Goal: Complete application form

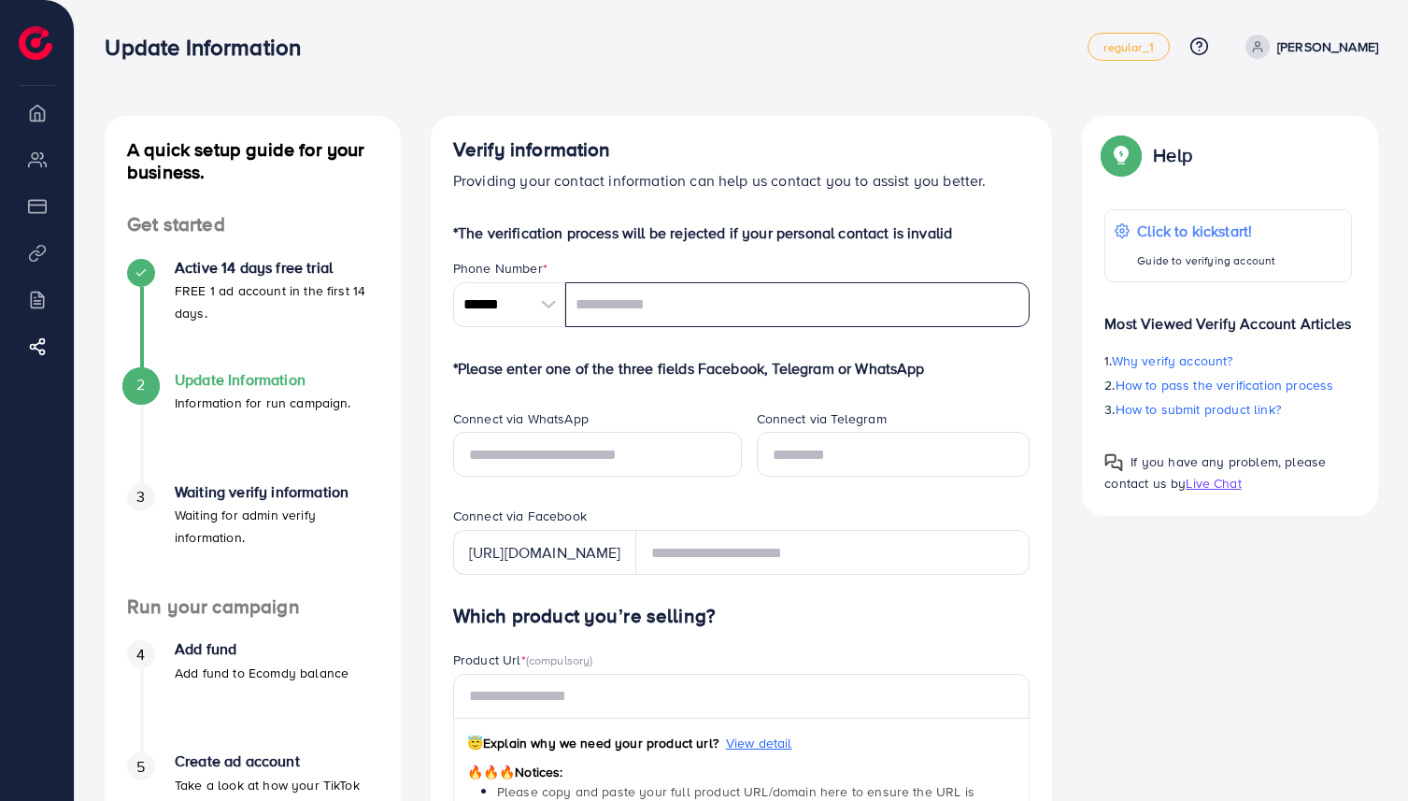
click at [661, 310] on input "tel" at bounding box center [797, 304] width 465 height 45
click at [538, 315] on div at bounding box center [549, 304] width 33 height 45
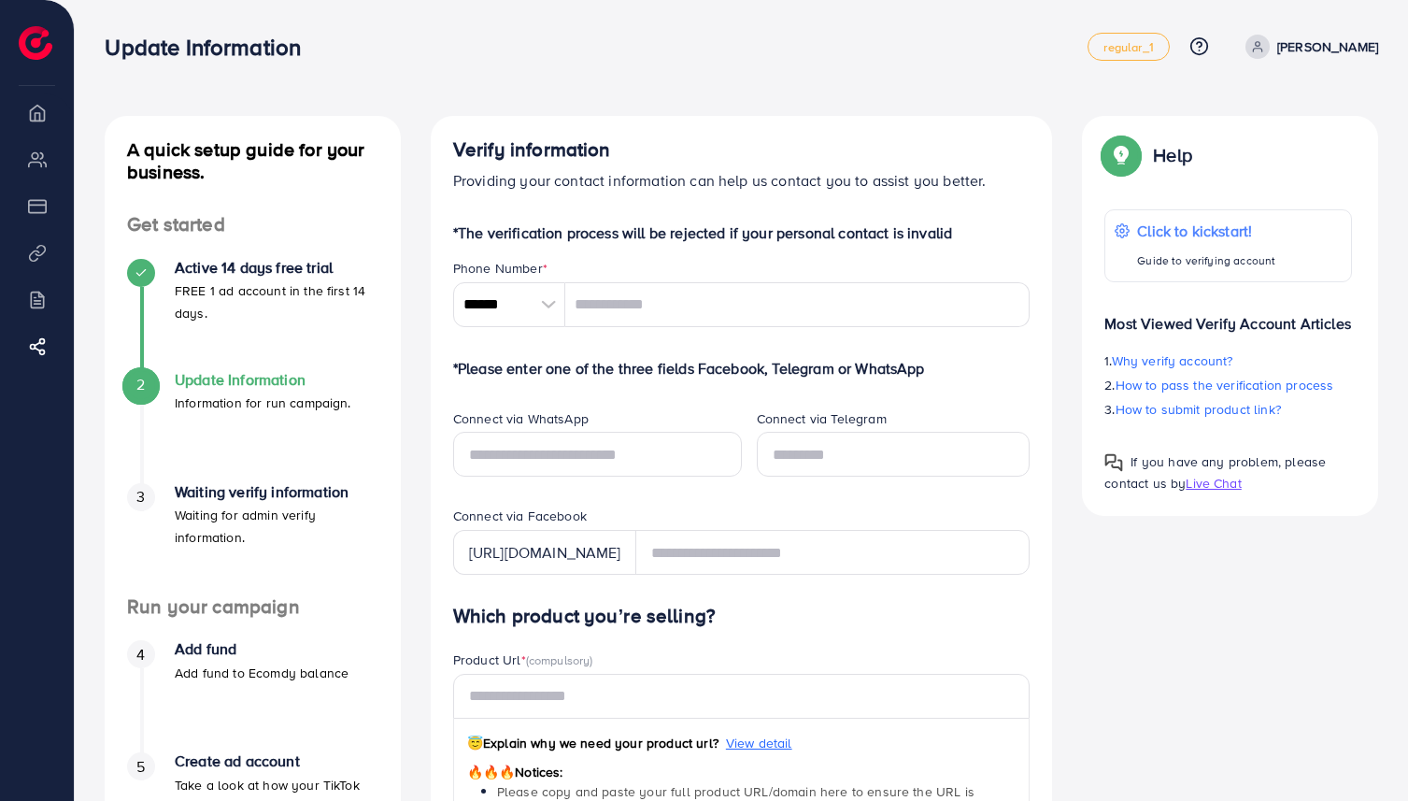
click at [660, 189] on p "Providing your contact information can help us contact you to assist you better." at bounding box center [741, 180] width 577 height 22
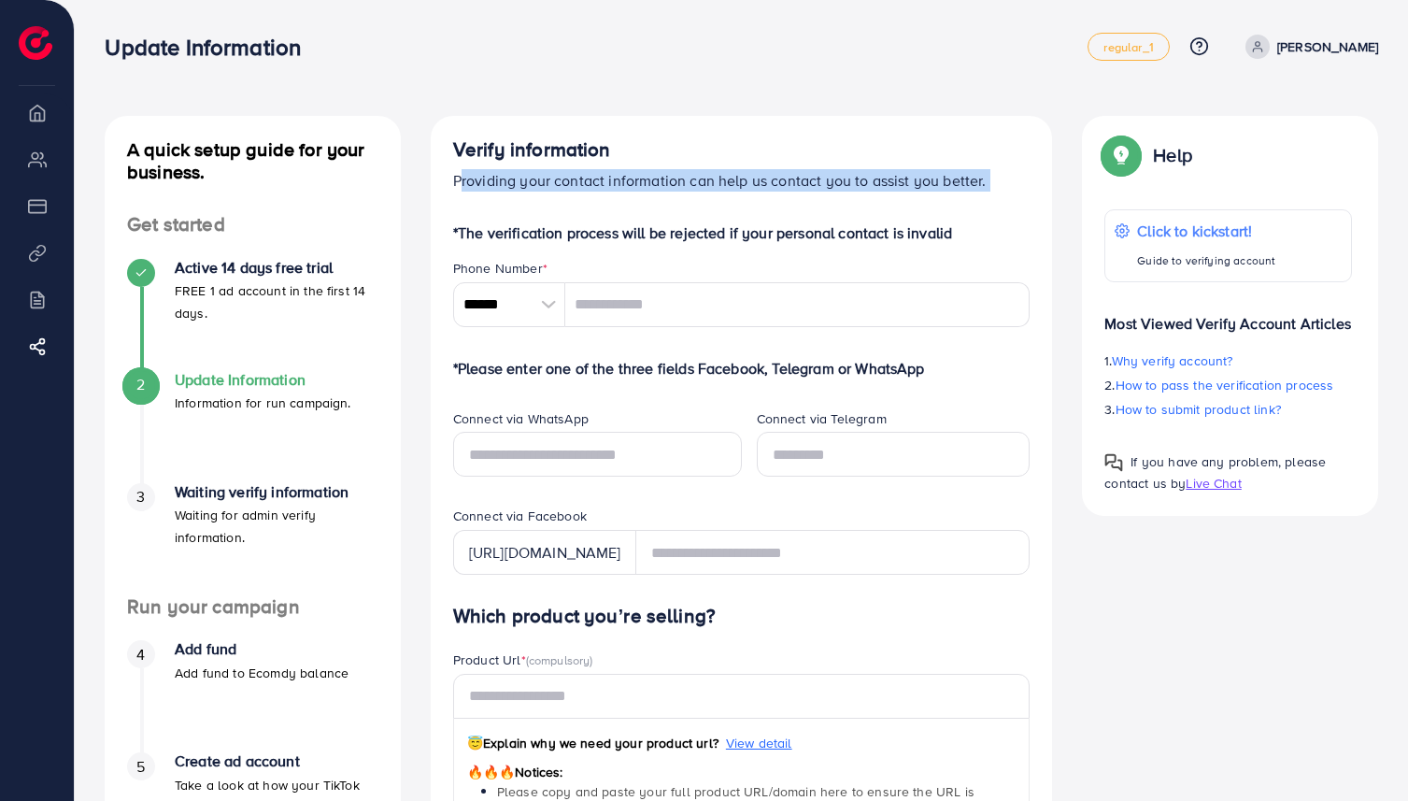
click at [660, 189] on p "Providing your contact information can help us contact you to assist you better." at bounding box center [741, 180] width 577 height 22
click at [693, 187] on p "Providing your contact information can help us contact you to assist you better." at bounding box center [741, 180] width 577 height 22
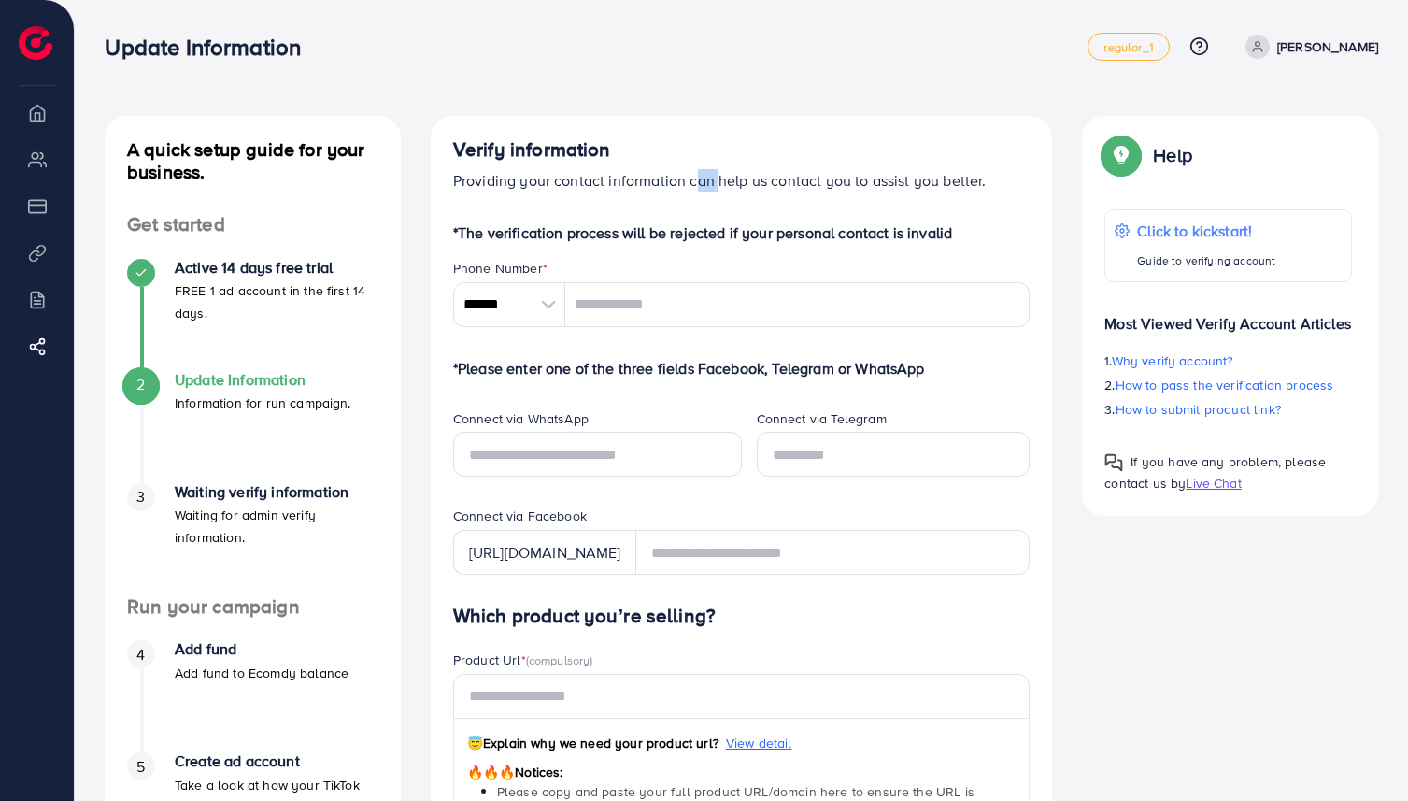
click at [693, 187] on p "Providing your contact information can help us contact you to assist you better." at bounding box center [741, 180] width 577 height 22
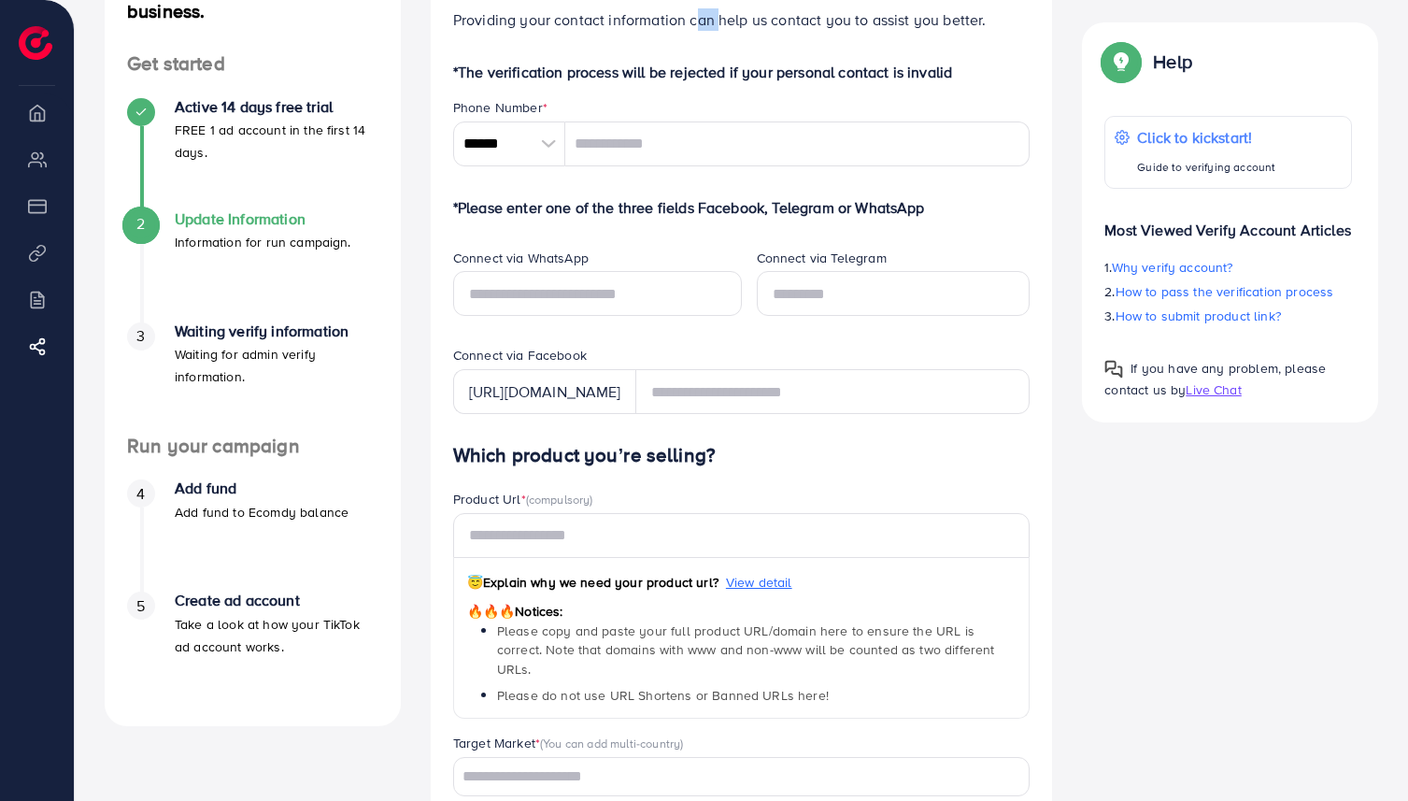
scroll to position [165, 0]
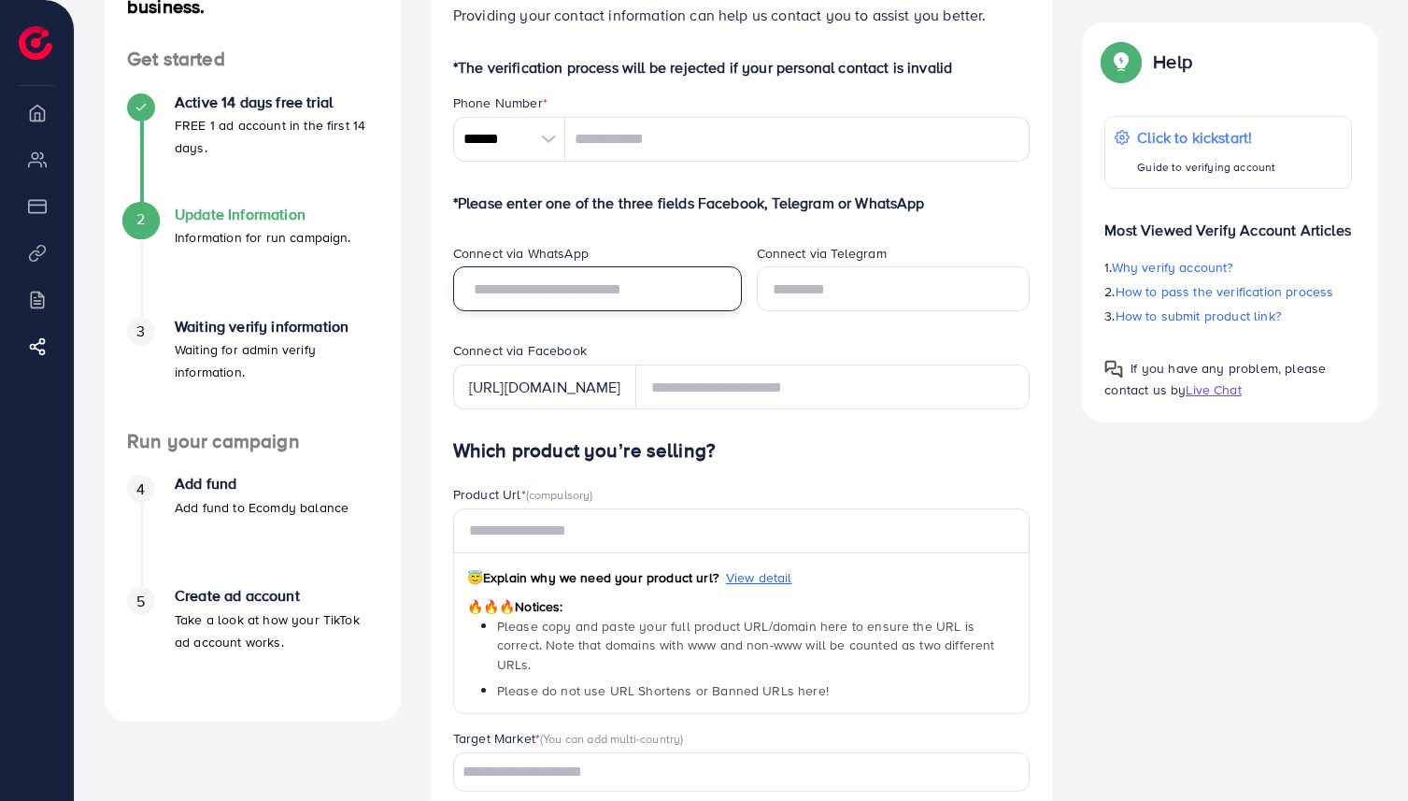
click at [680, 291] on input "text" at bounding box center [597, 288] width 289 height 45
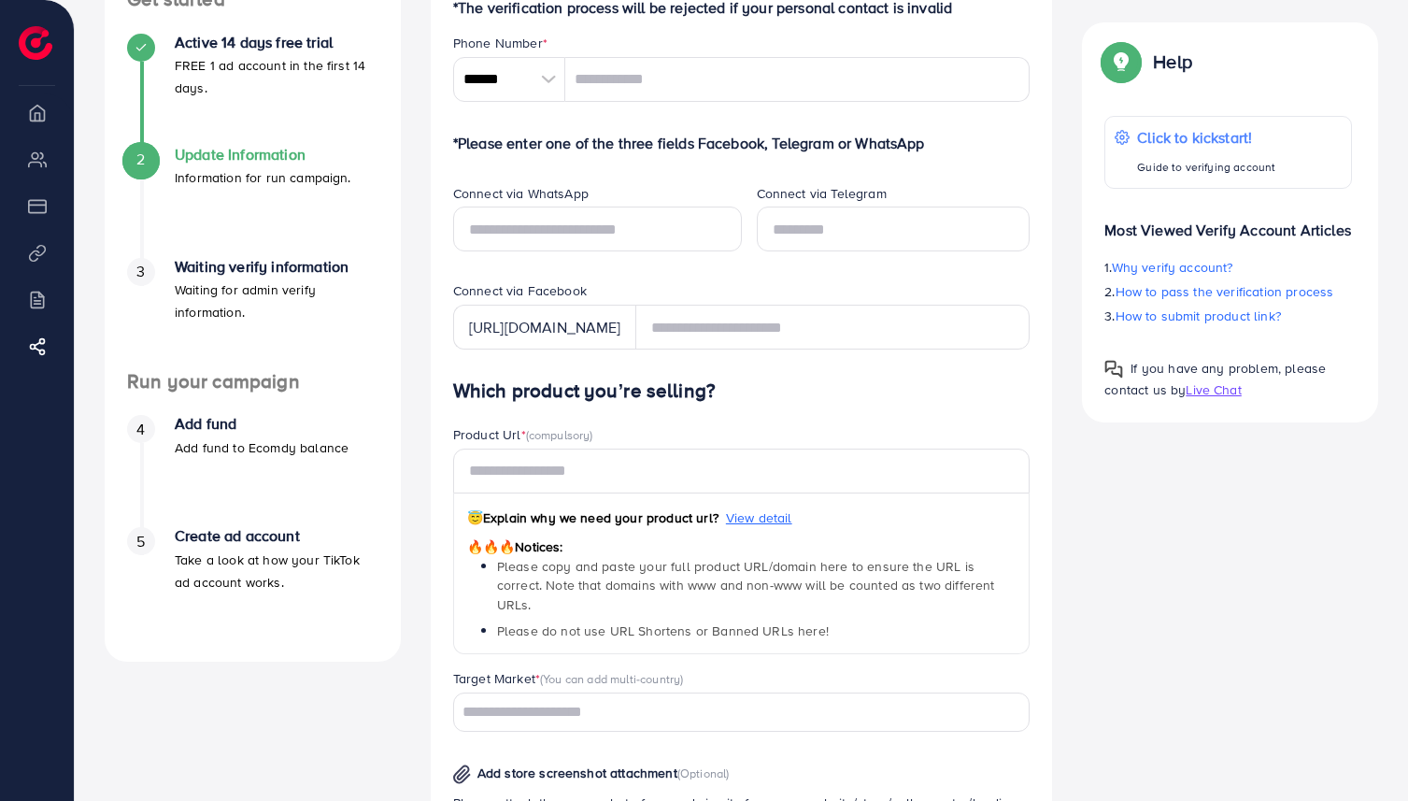
click at [616, 326] on div "[URL][DOMAIN_NAME]" at bounding box center [544, 327] width 183 height 45
click at [673, 277] on div "Connect via WhatsApp" at bounding box center [590, 233] width 304 height 98
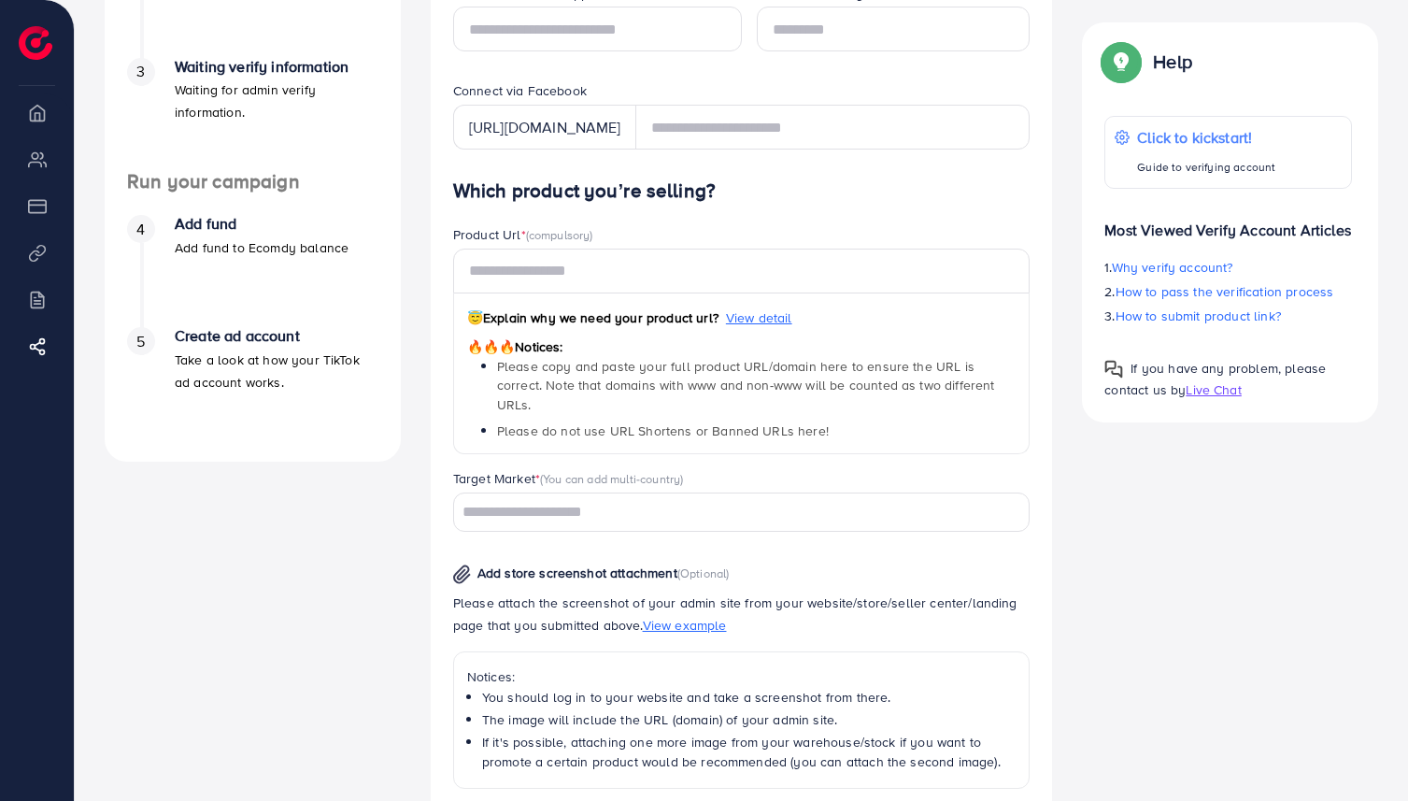
scroll to position [439, 0]
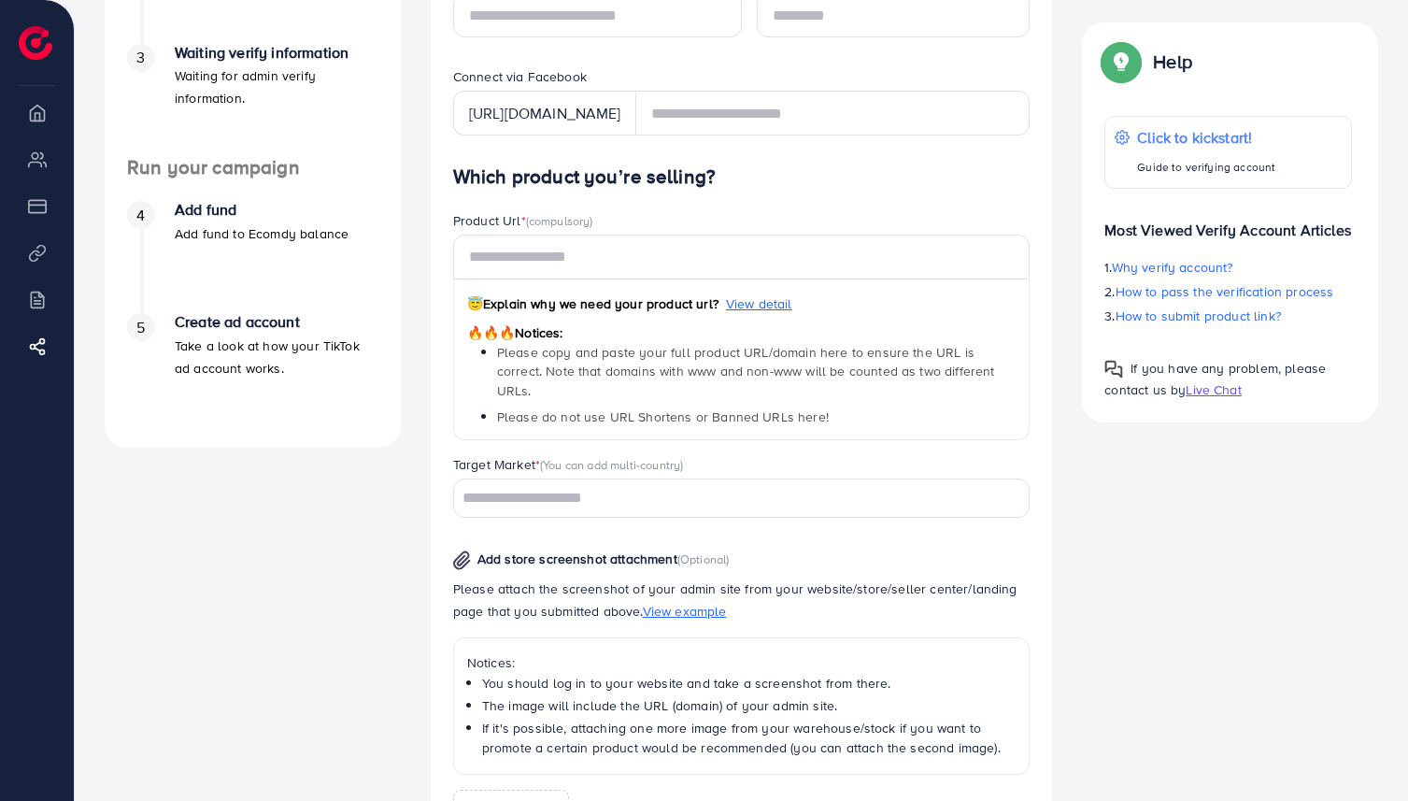
click at [638, 305] on span "😇 Explain why we need your product url?" at bounding box center [592, 303] width 251 height 19
click at [636, 377] on span "Please copy and paste your full product URL/domain here to ensure the URL is co…" at bounding box center [746, 371] width 498 height 57
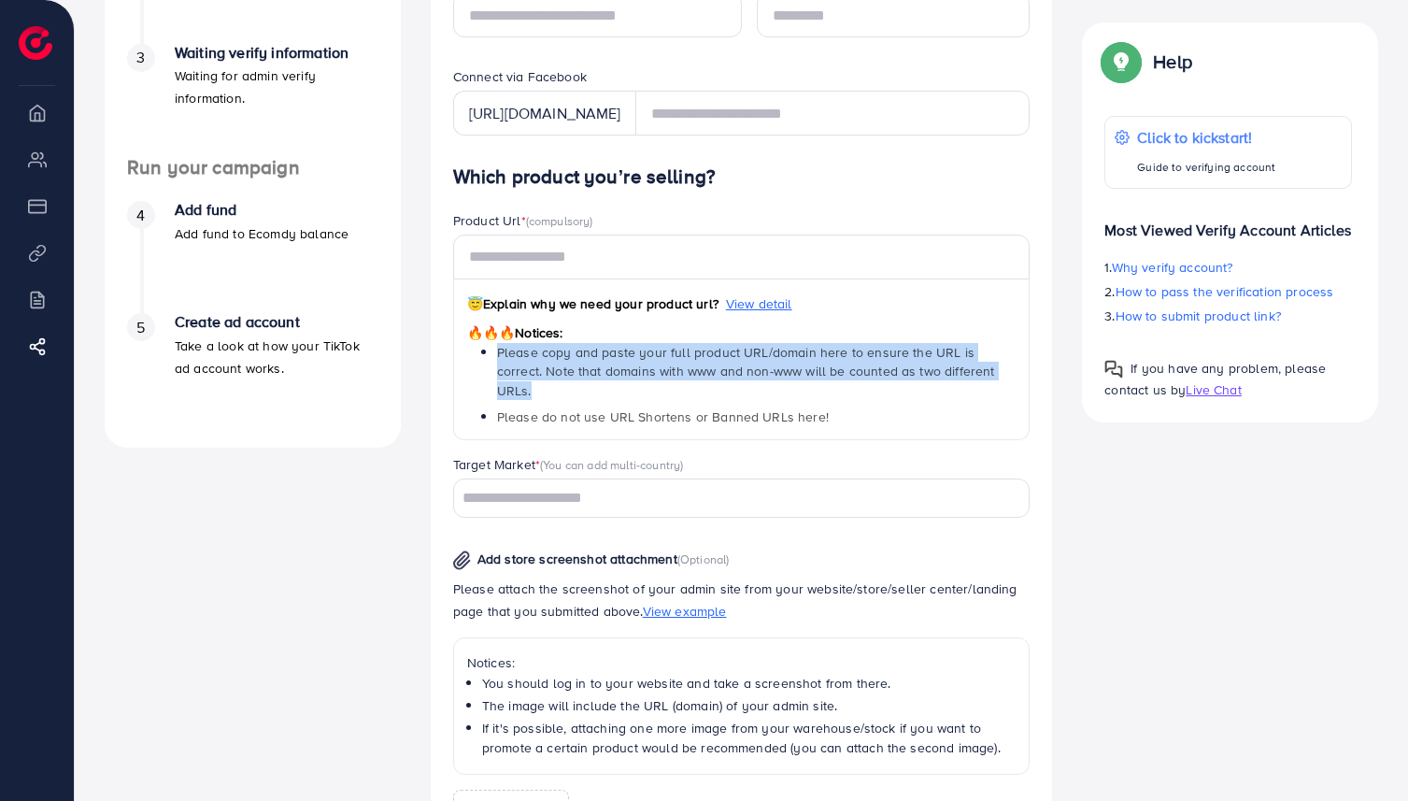
click at [636, 377] on span "Please copy and paste your full product URL/domain here to ensure the URL is co…" at bounding box center [746, 371] width 498 height 57
click at [658, 360] on span "Please copy and paste your full product URL/domain here to ensure the URL is co…" at bounding box center [746, 371] width 498 height 57
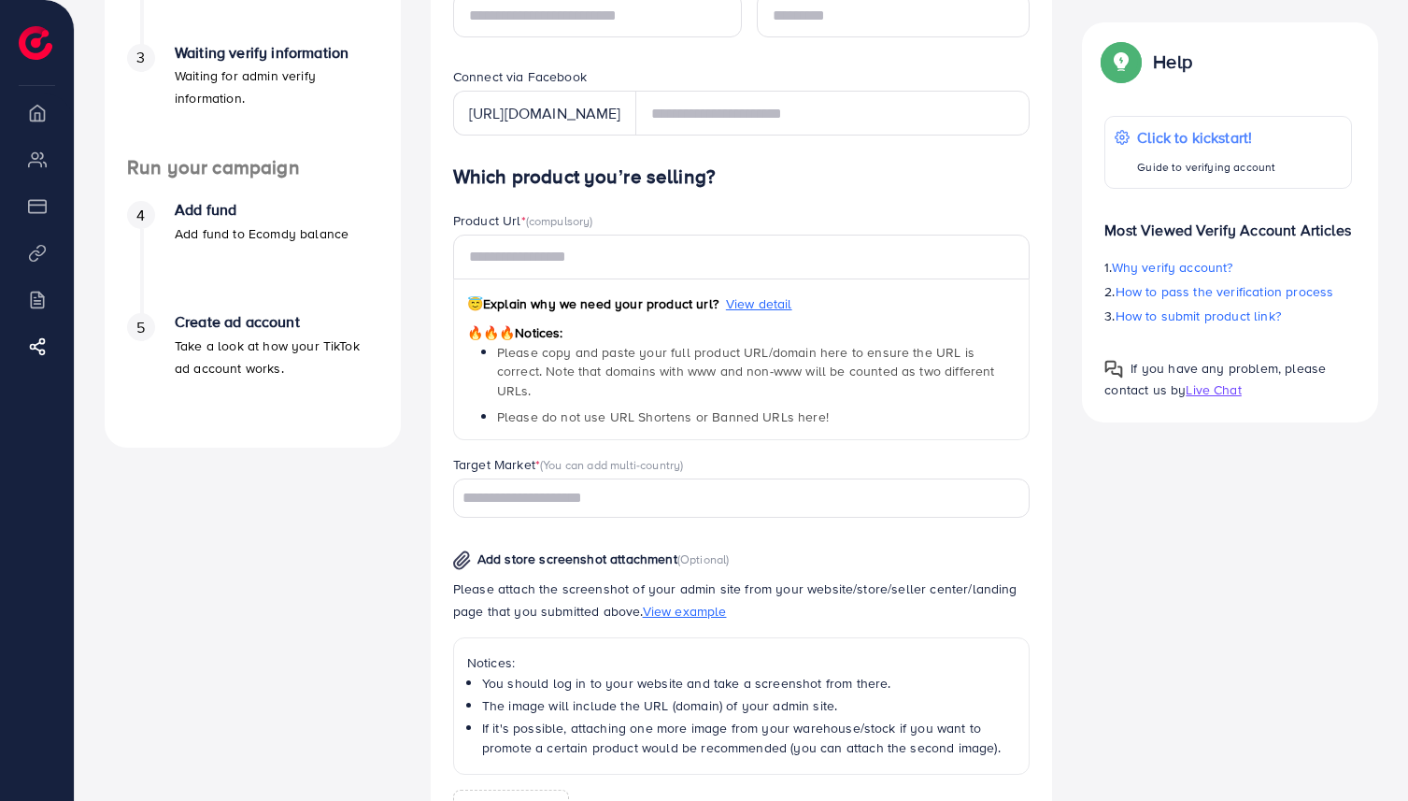
click at [681, 480] on div "Search for option" at bounding box center [731, 496] width 554 height 33
click at [715, 425] on div "Product Url * (compulsory) 😇 Explain why we need your product url? View detail …" at bounding box center [741, 333] width 607 height 244
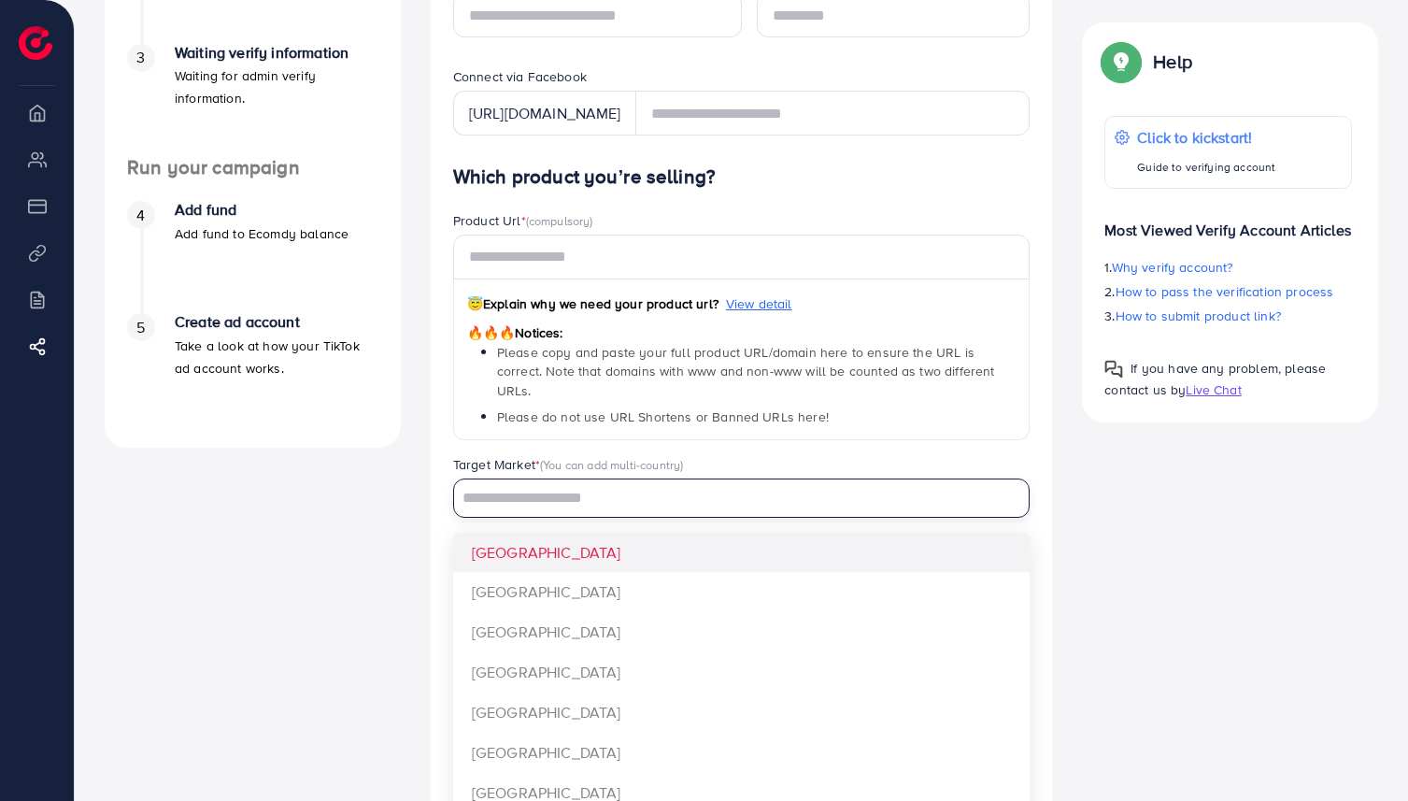
click at [662, 489] on input "Search for option" at bounding box center [731, 498] width 550 height 29
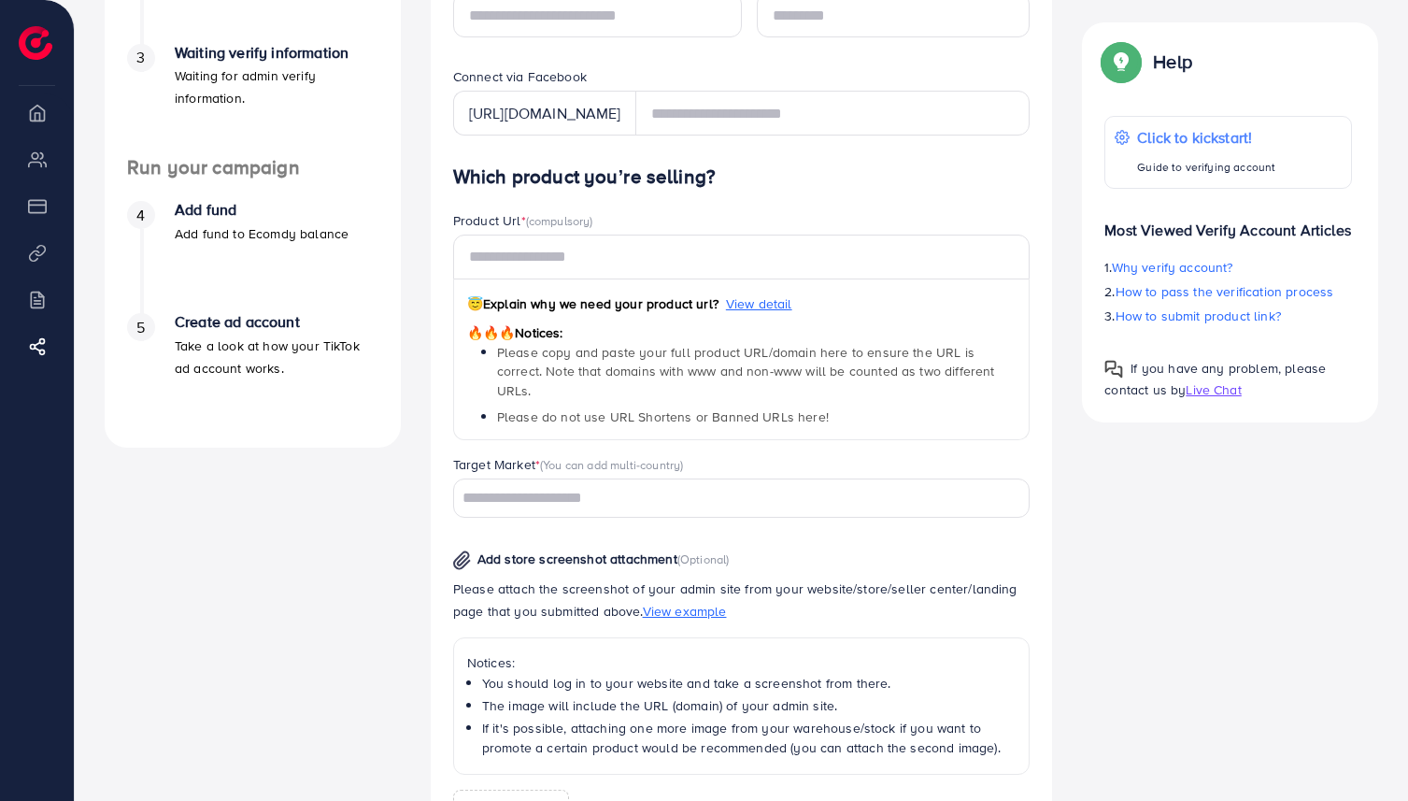
click at [732, 407] on span "Please do not use URL Shortens or Banned URLs here!" at bounding box center [663, 416] width 332 height 19
click at [624, 280] on div "😇 Explain why we need your product url? View detail 🔥🔥🔥 Notices: Please copy an…" at bounding box center [741, 360] width 577 height 162
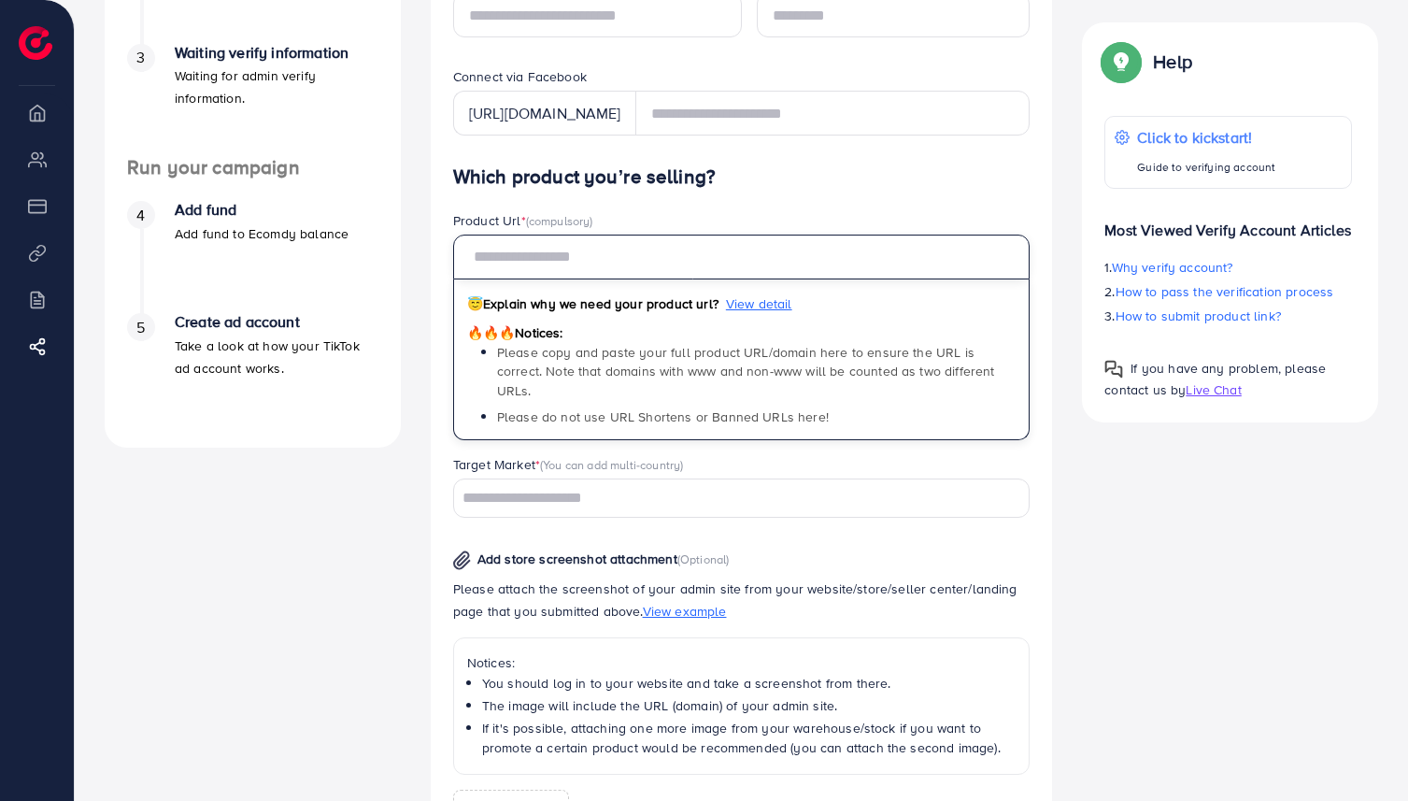
click at [632, 266] on input "text" at bounding box center [741, 256] width 577 height 45
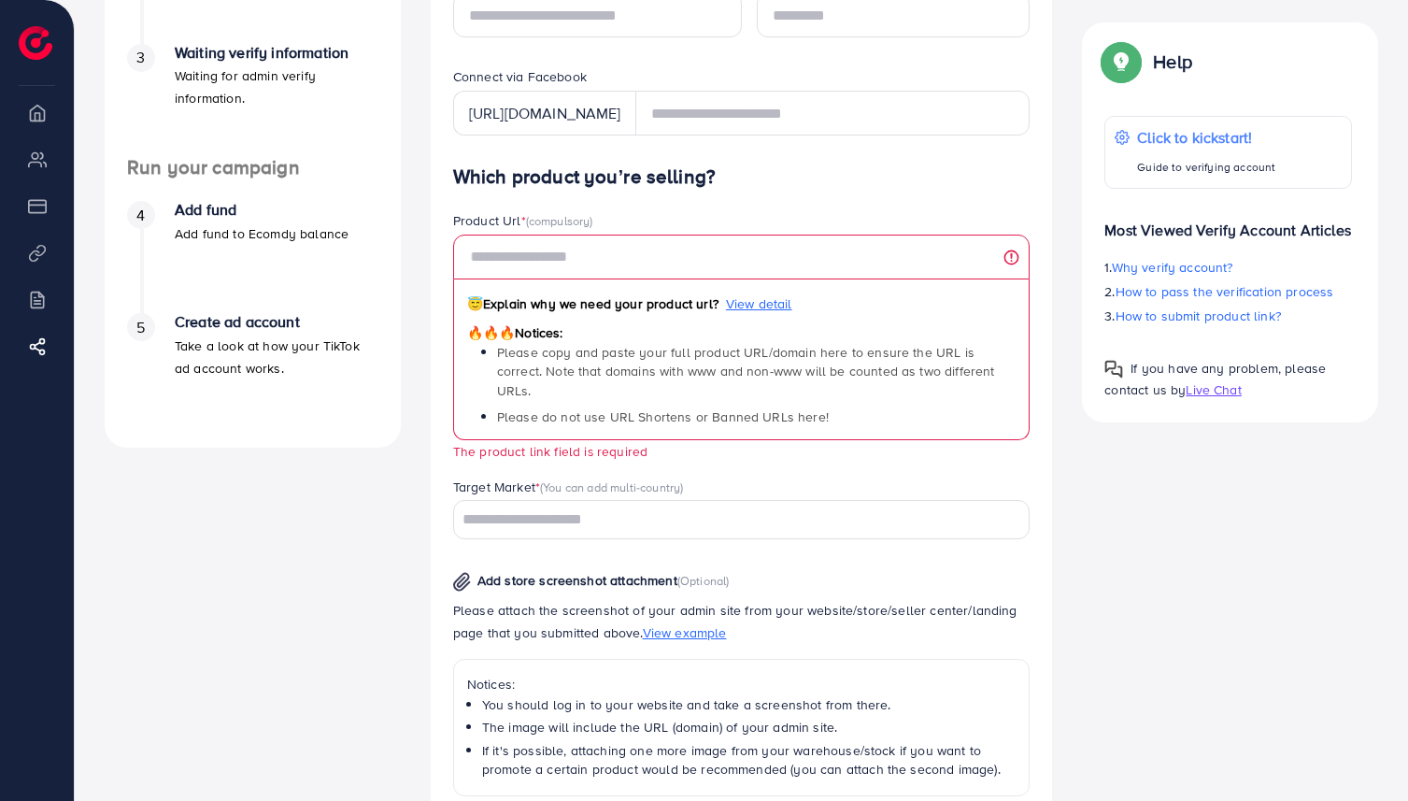
click at [672, 214] on div "Product Url * (compulsory)" at bounding box center [741, 222] width 577 height 23
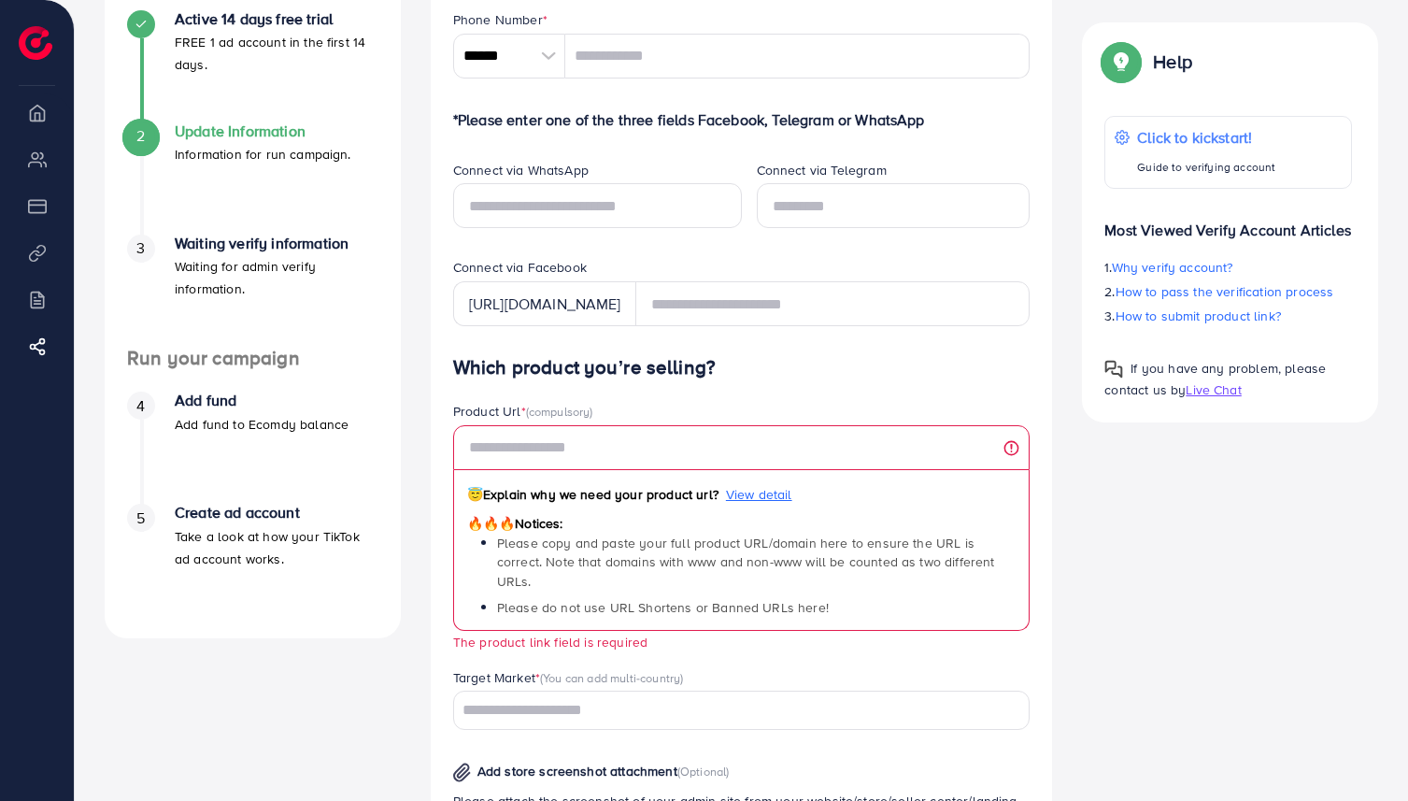
scroll to position [180, 0]
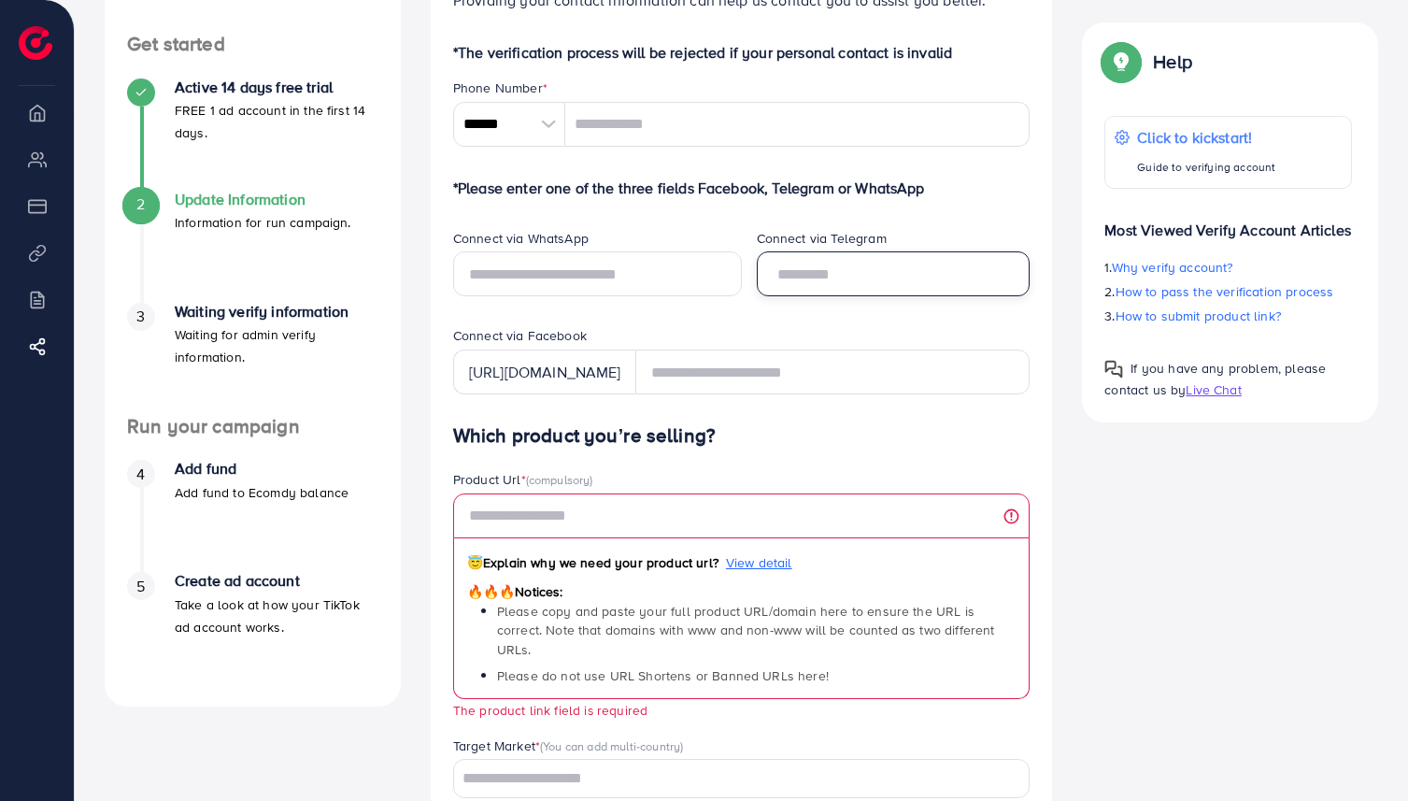
click at [824, 276] on input "text" at bounding box center [894, 273] width 274 height 45
click at [562, 122] on div at bounding box center [549, 124] width 33 height 45
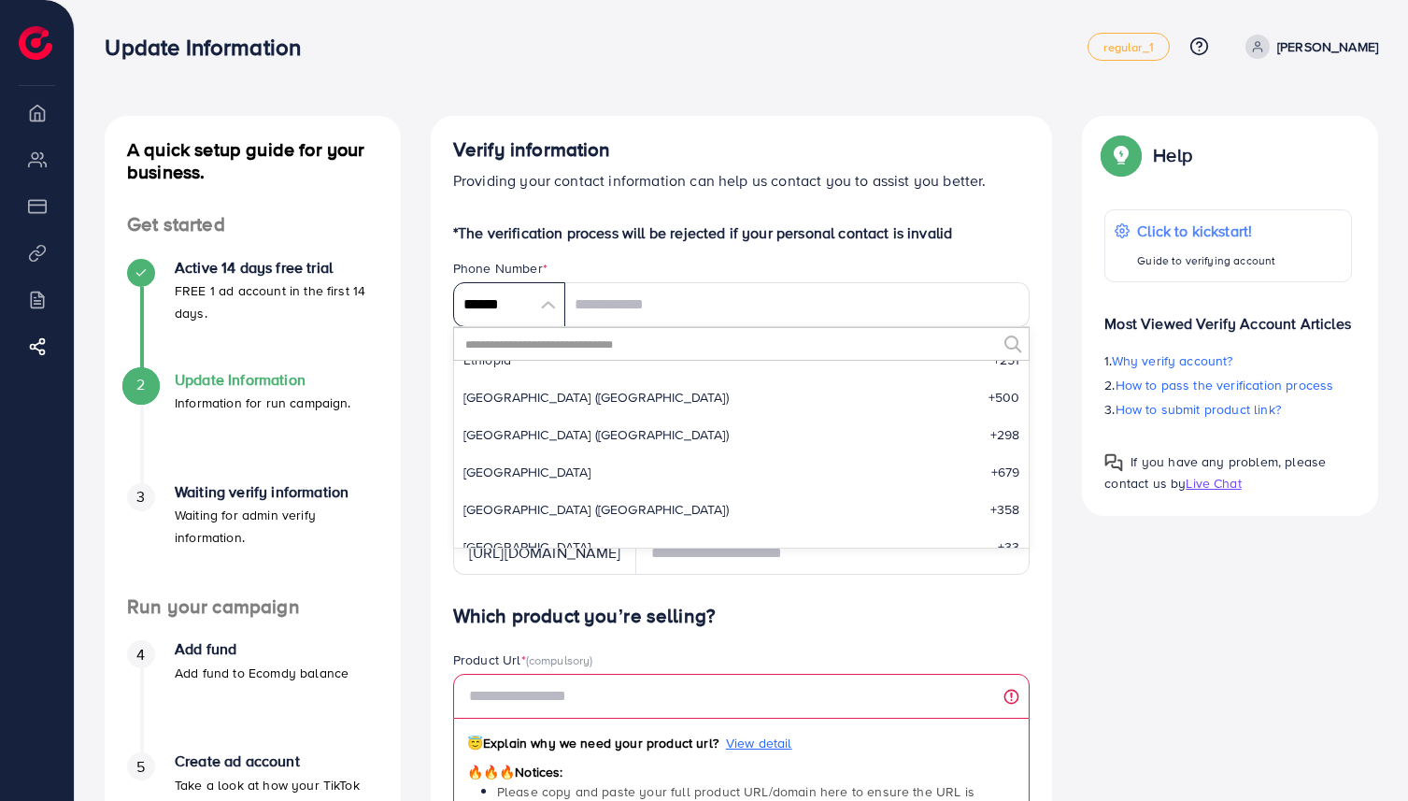
scroll to position [2589, 0]
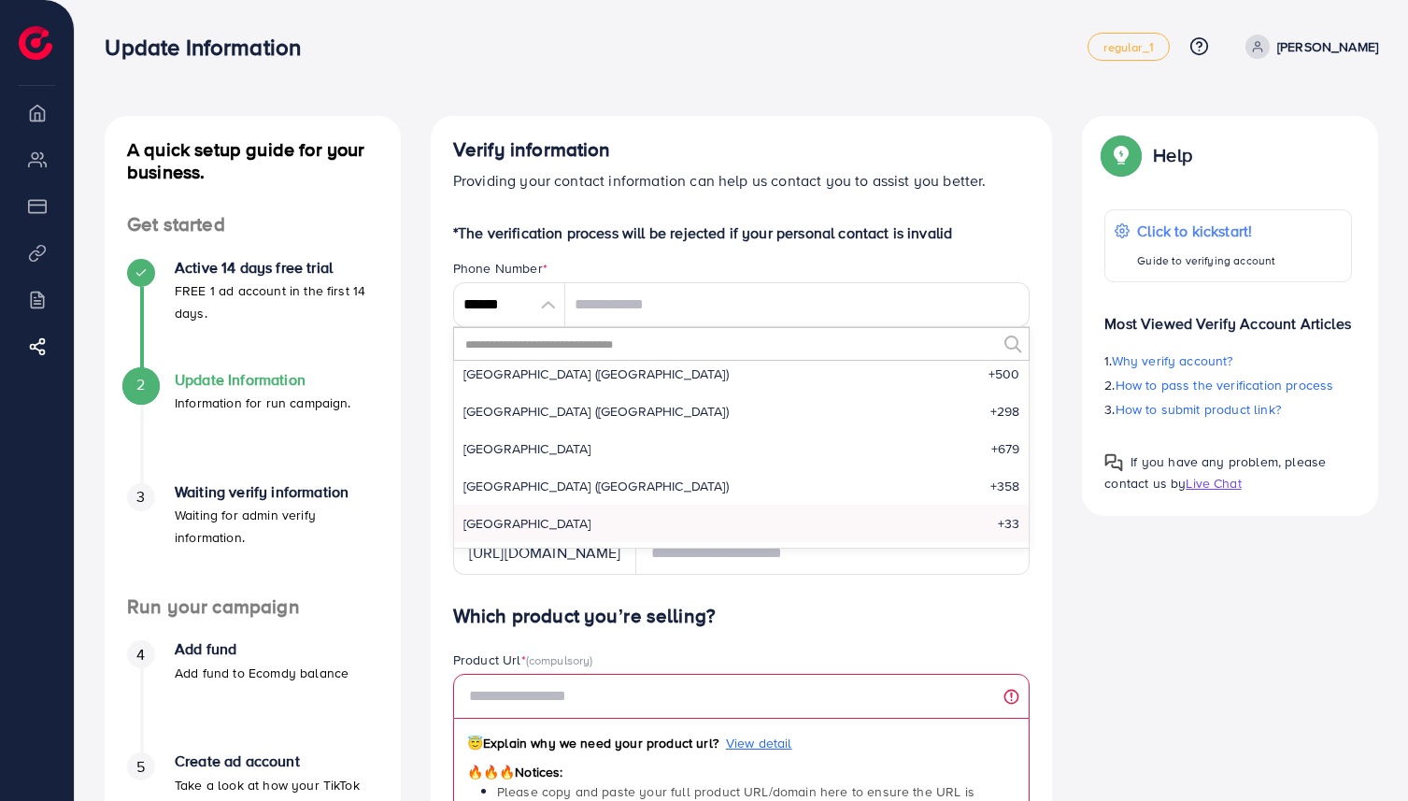
click at [488, 518] on span "[GEOGRAPHIC_DATA]" at bounding box center [527, 523] width 128 height 19
type input "******"
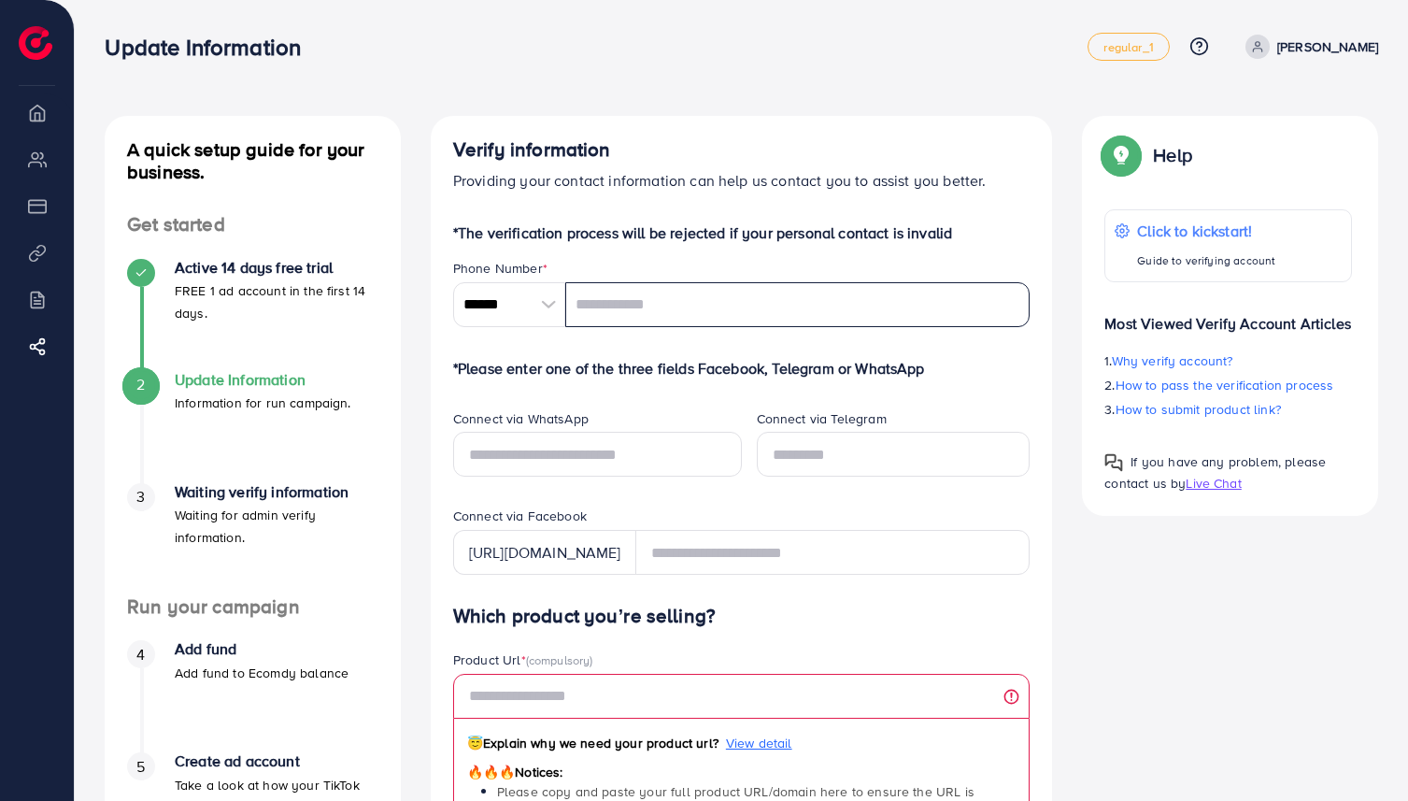
click at [622, 301] on input "tel" at bounding box center [797, 304] width 465 height 45
type input "*********"
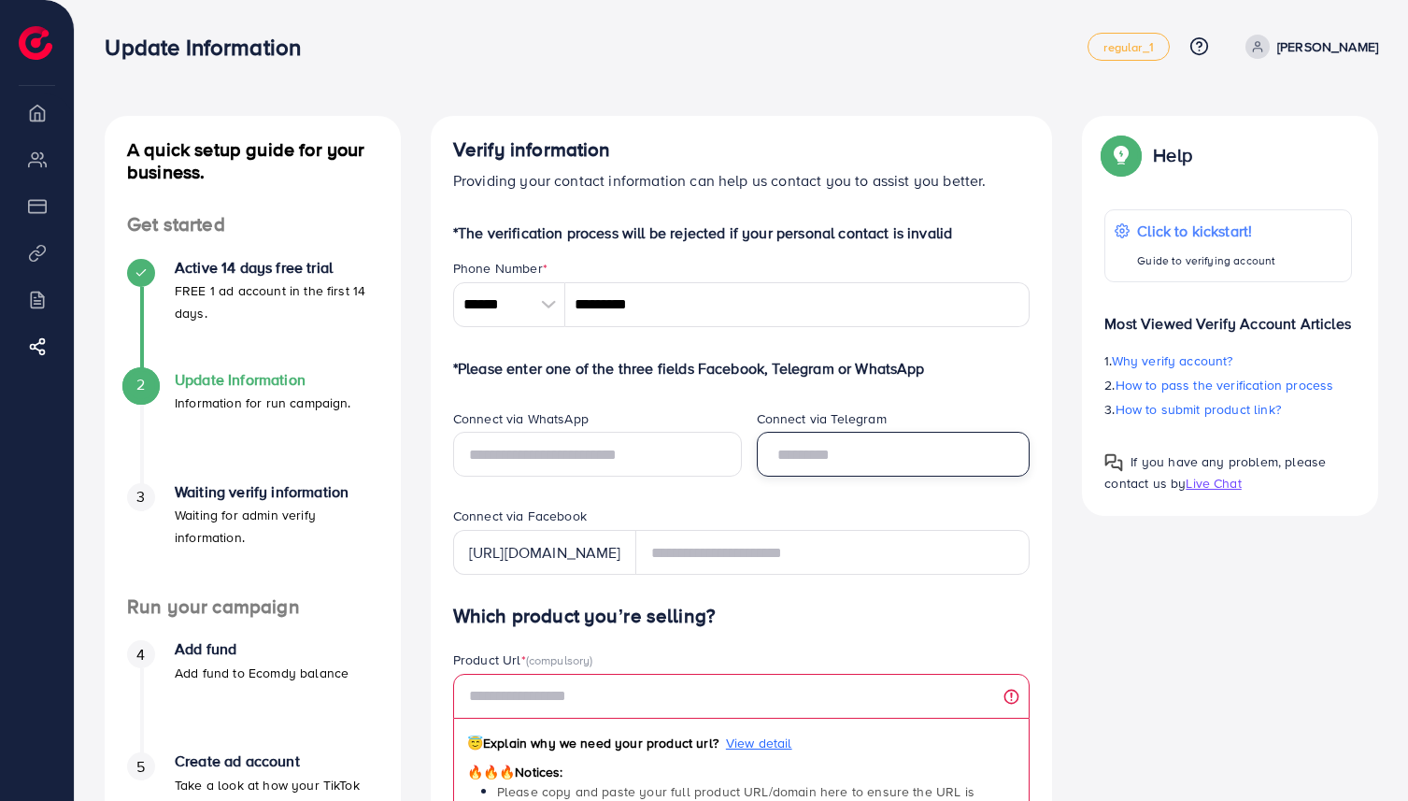
click at [818, 438] on input "text" at bounding box center [894, 454] width 274 height 45
type input "*******"
click at [776, 479] on div "Connect via Telegram *******" at bounding box center [894, 458] width 304 height 98
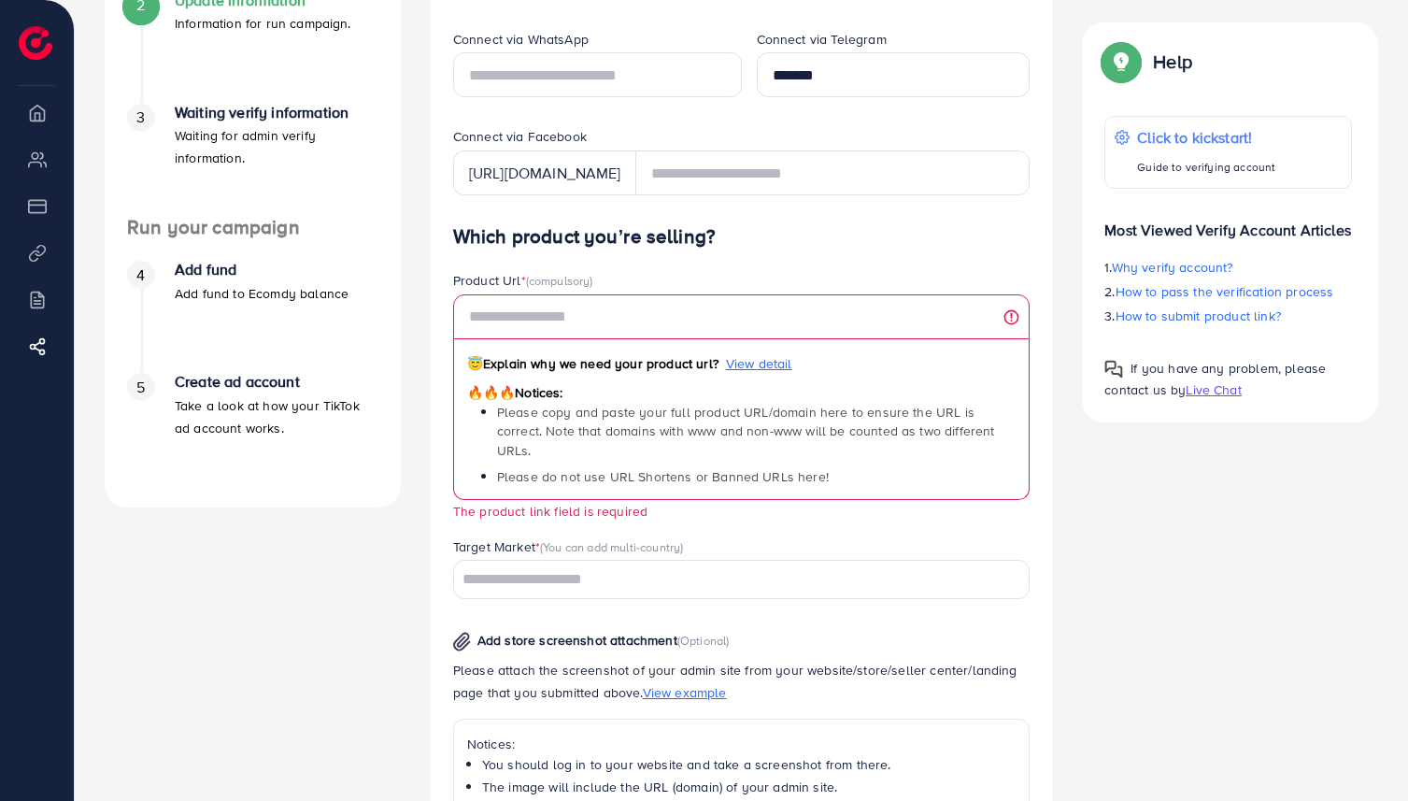
scroll to position [385, 0]
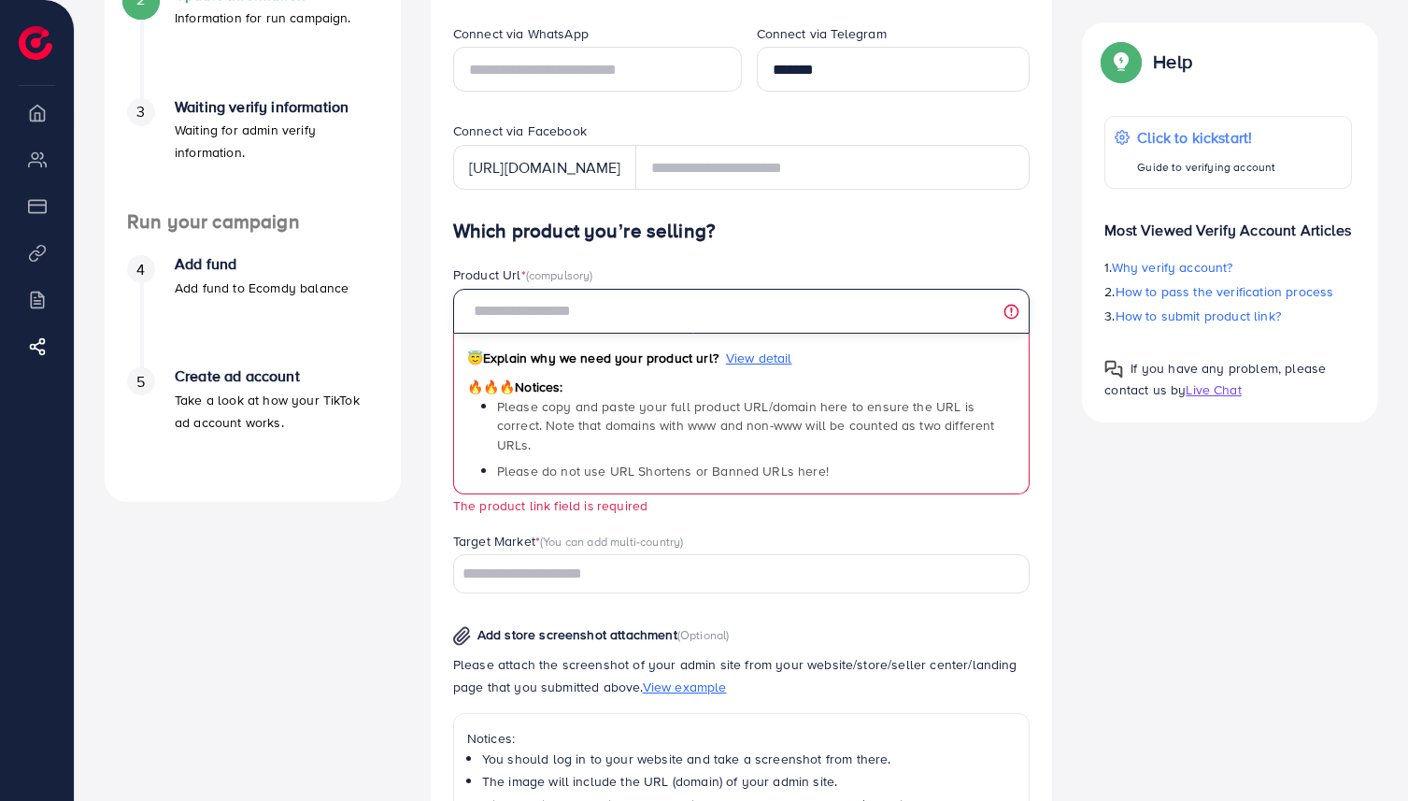
click at [755, 308] on input "text" at bounding box center [741, 311] width 577 height 45
paste input "**********"
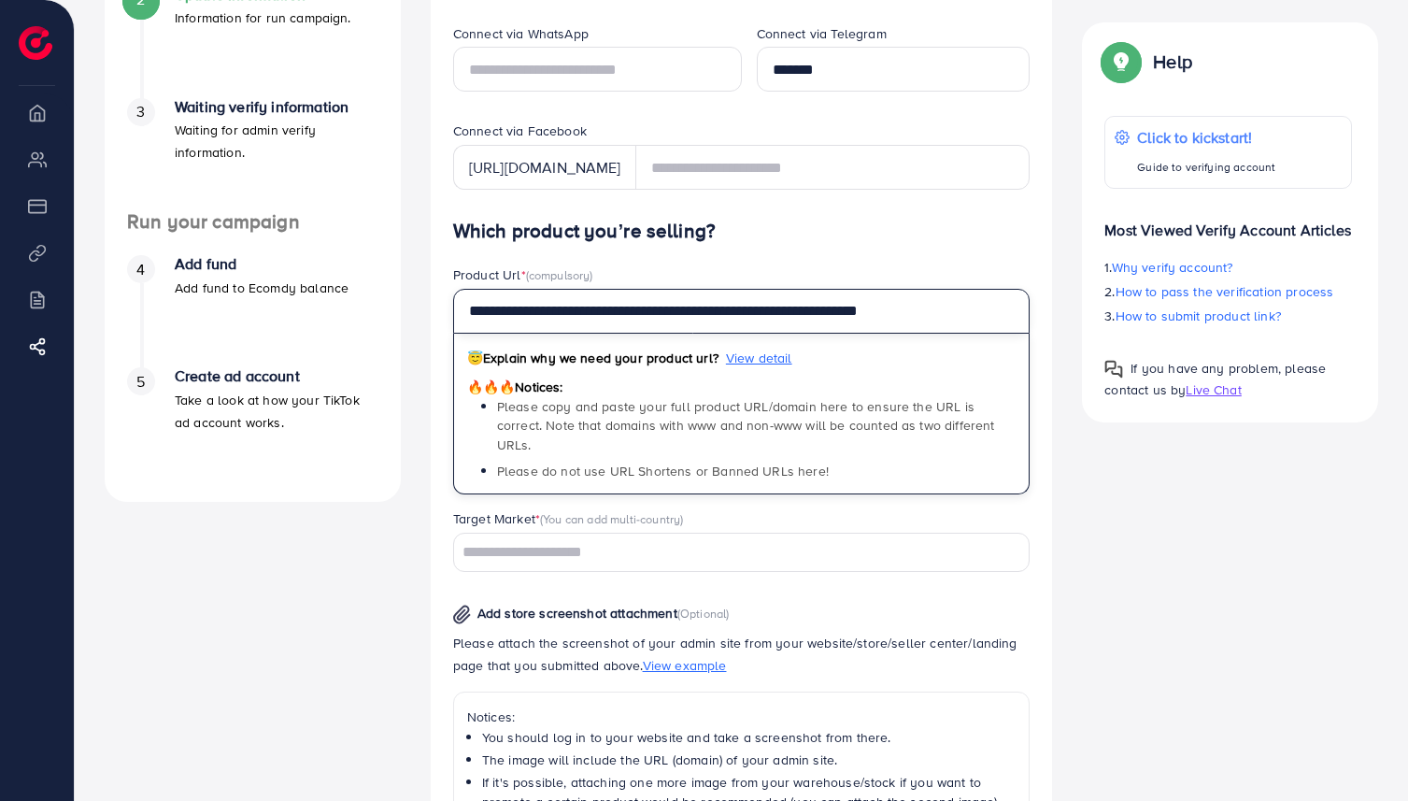
type input "**********"
click at [875, 224] on h4 "Which product you’re selling?" at bounding box center [741, 231] width 577 height 23
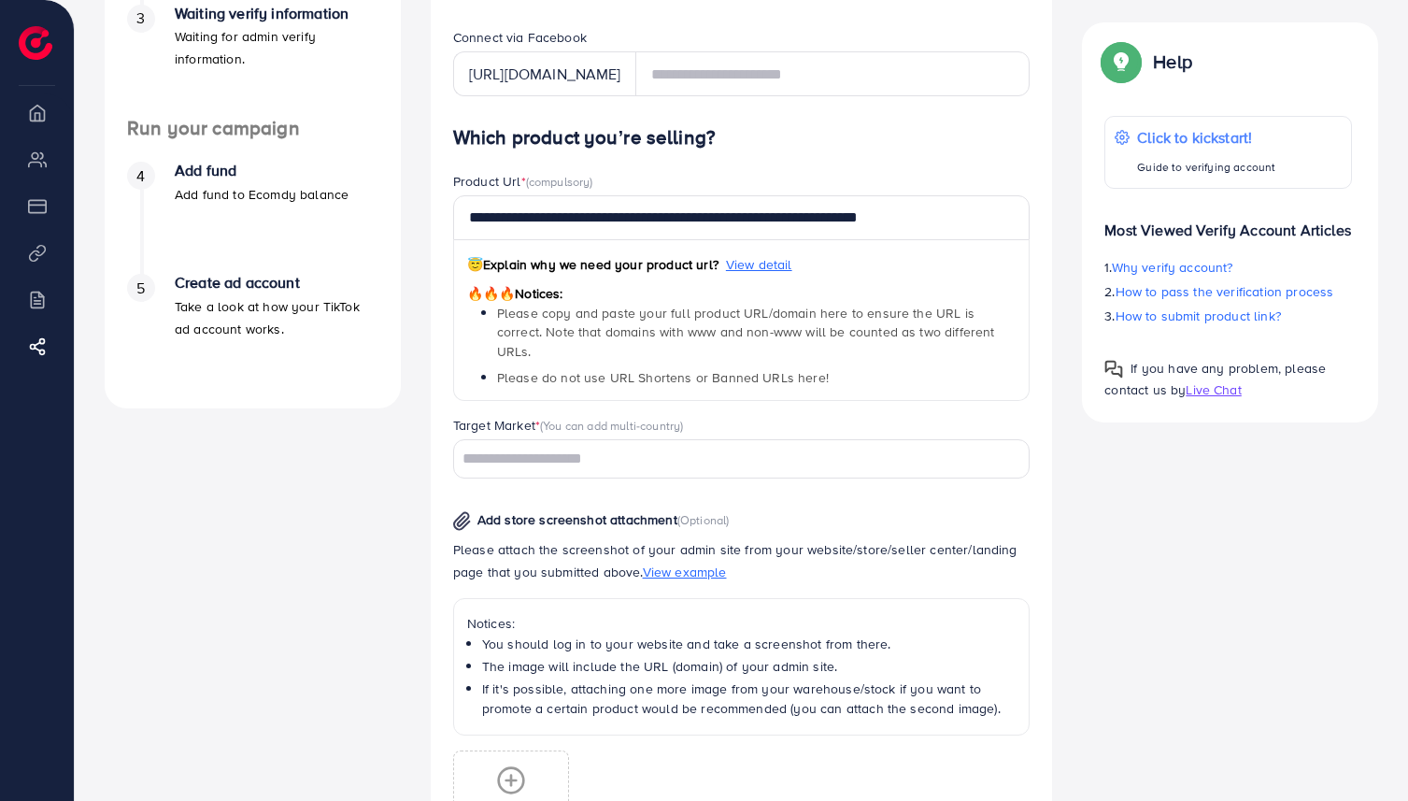
scroll to position [519, 0]
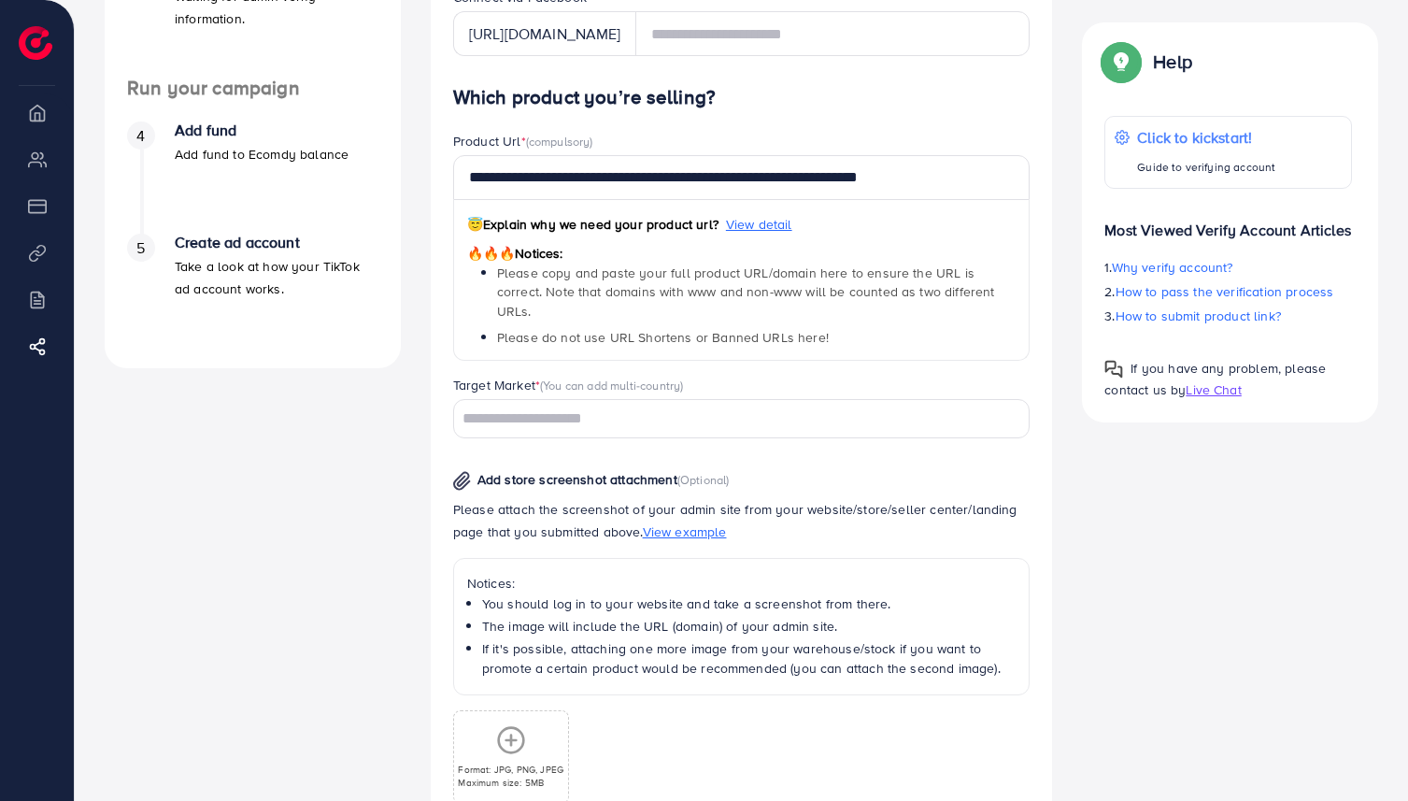
click at [766, 417] on div "Loading..." at bounding box center [741, 418] width 577 height 38
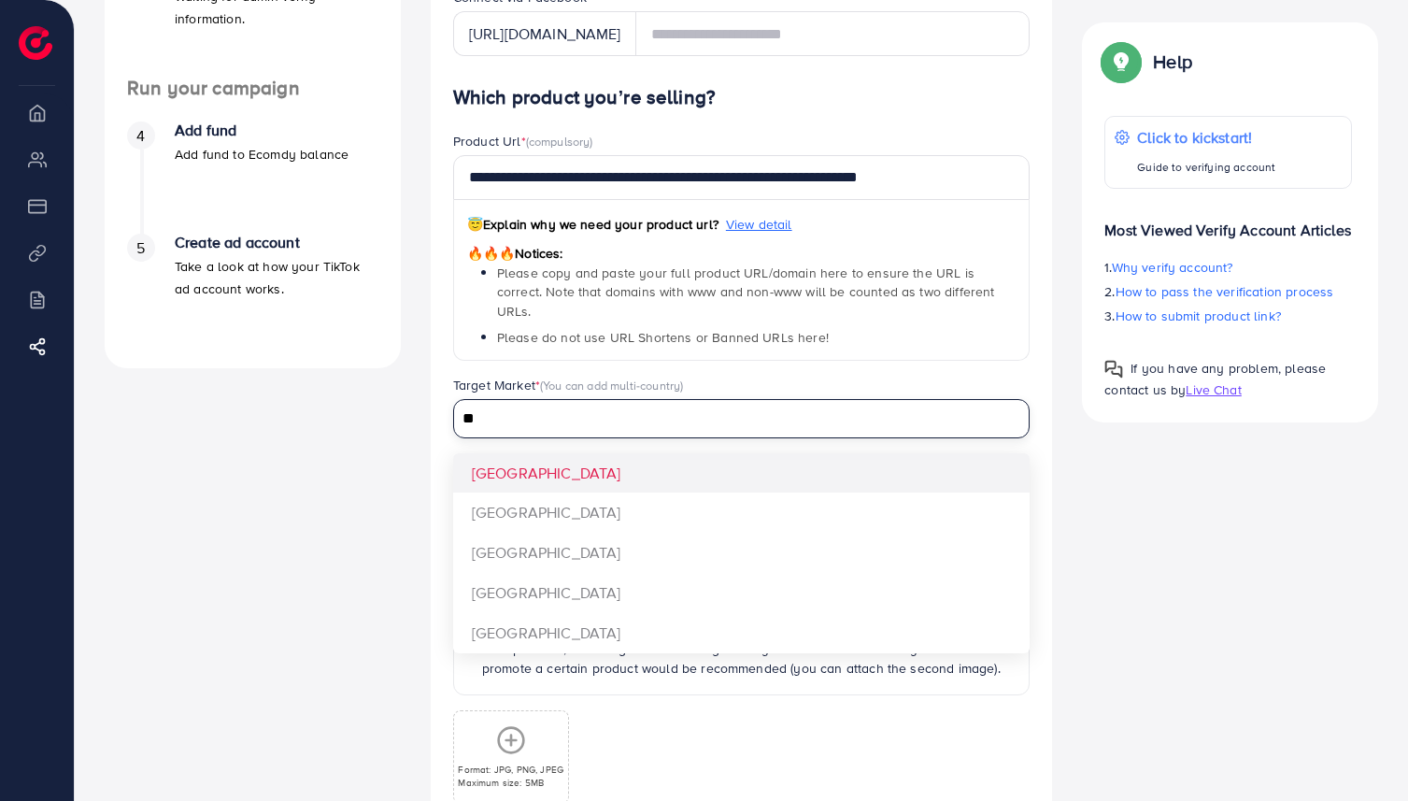
type input "*"
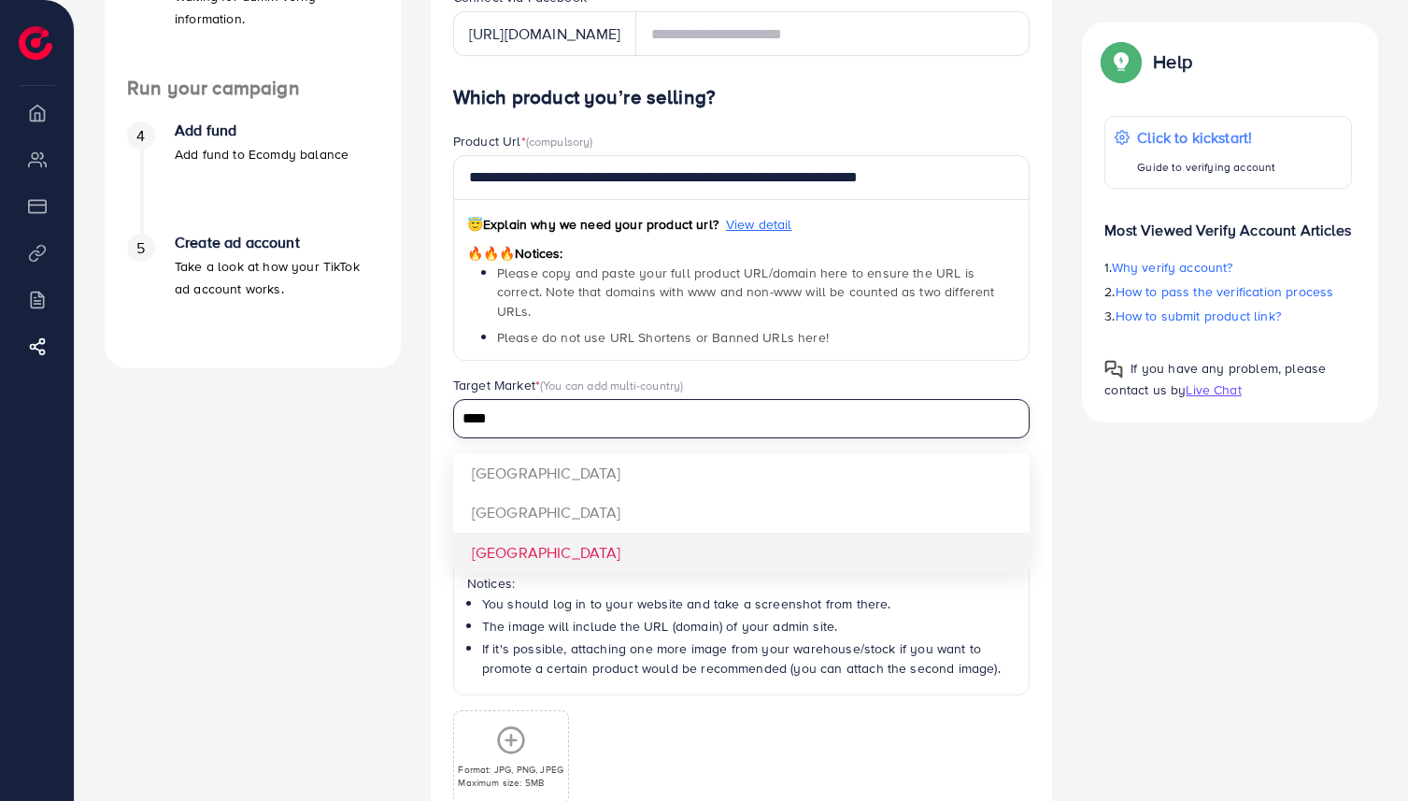
type input "****"
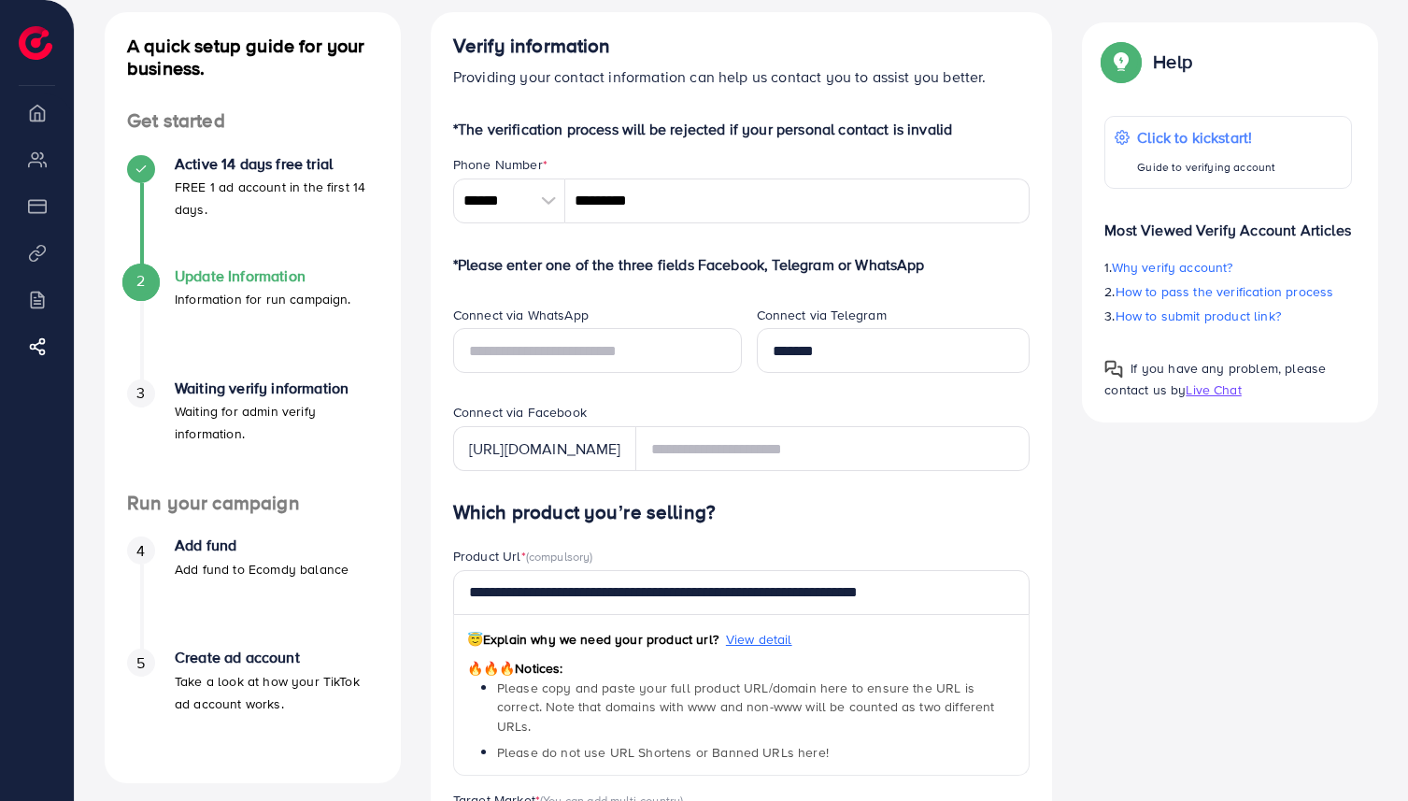
scroll to position [103, 0]
